Goal: Find specific fact: Find specific fact

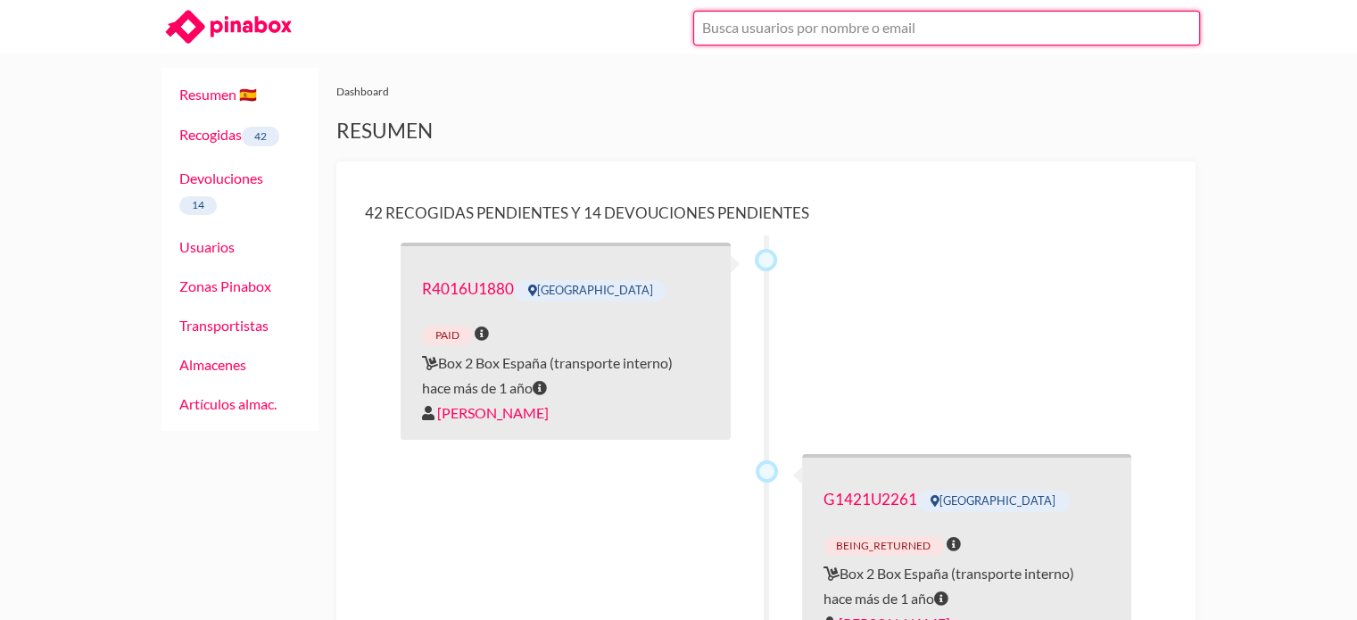
click at [977, 12] on input "text" at bounding box center [946, 28] width 507 height 35
paste input "U1"
type input "U1"
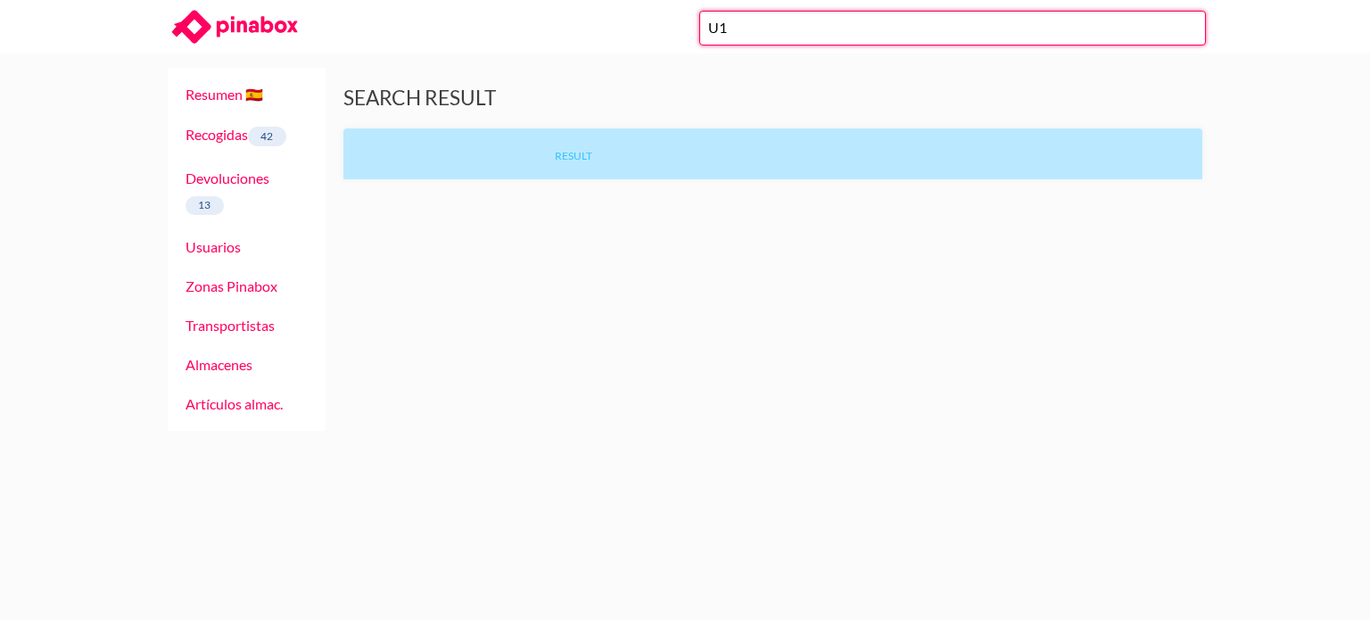
click at [730, 37] on input "U1" at bounding box center [952, 28] width 507 height 35
click at [730, 35] on input "U1" at bounding box center [952, 28] width 507 height 35
paste input "[EMAIL_ADDRESS][DOMAIN_NAME]"
type input "[EMAIL_ADDRESS][DOMAIN_NAME]"
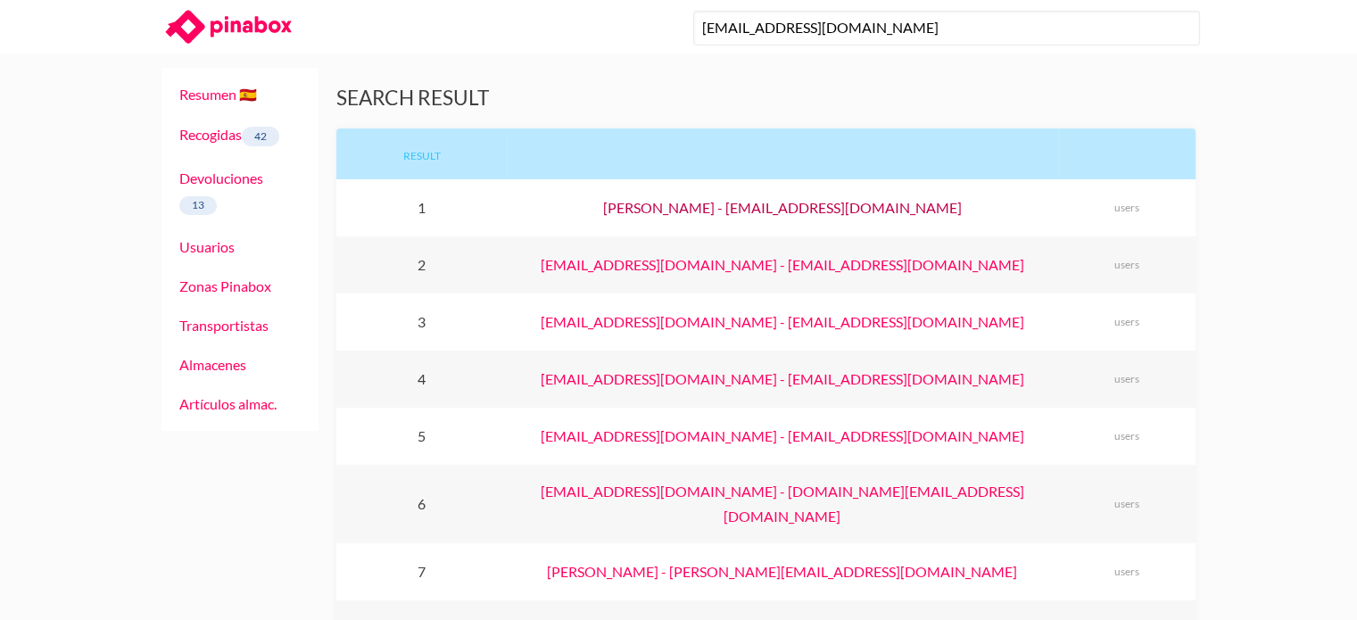
click at [742, 210] on link "JUAN JOSE SOLIS - juanjosesolisherrera@gmail.com" at bounding box center [782, 207] width 359 height 17
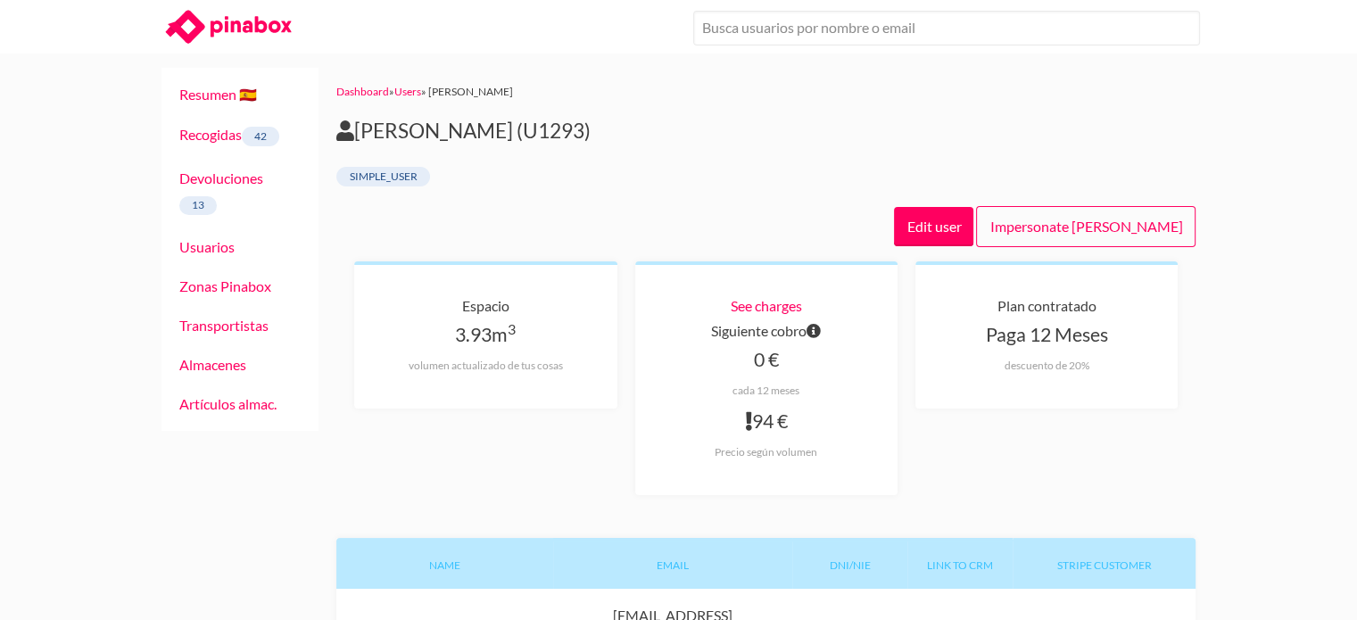
click at [558, 132] on h2 "[PERSON_NAME] (U1293)" at bounding box center [765, 131] width 859 height 25
copy h2 "U1293"
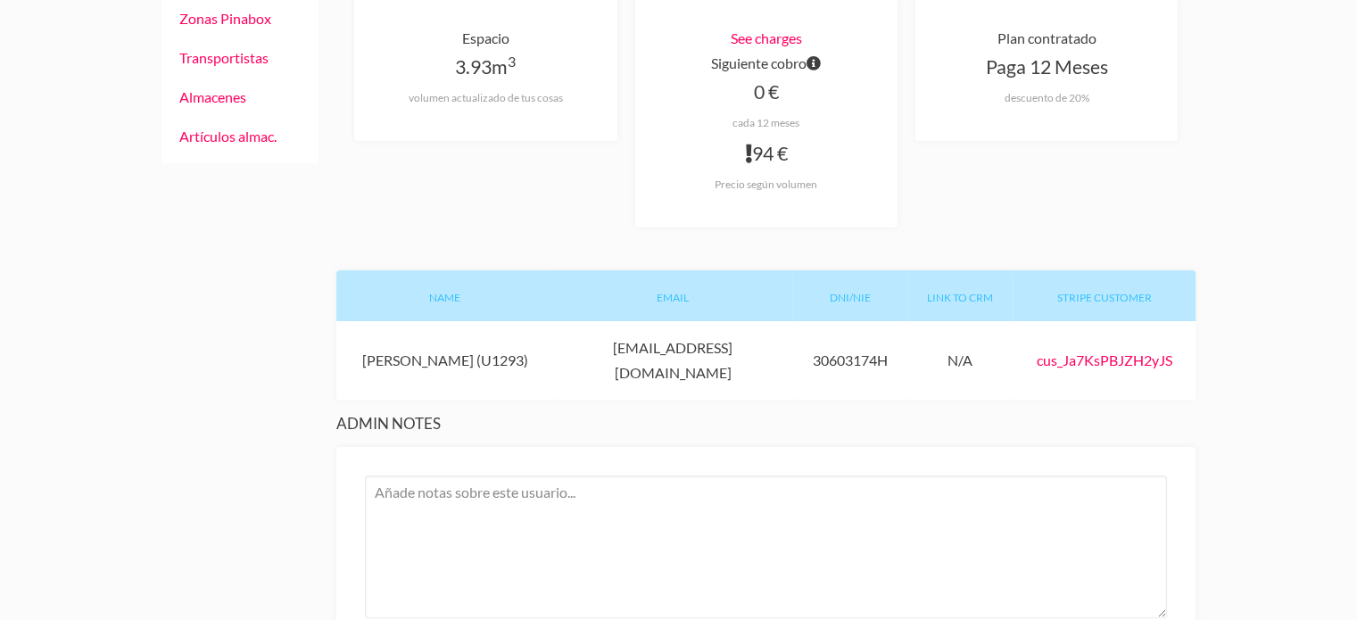
scroll to position [268, 0]
